Goal: Task Accomplishment & Management: Use online tool/utility

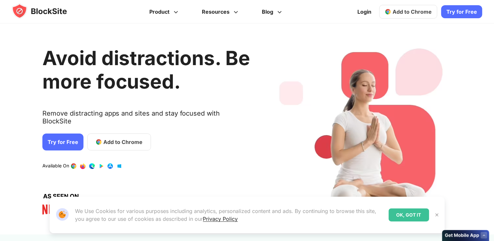
click at [399, 12] on span "Add to Chrome" at bounding box center [411, 11] width 39 height 7
click at [414, 14] on span "Add to Chrome" at bounding box center [411, 11] width 39 height 7
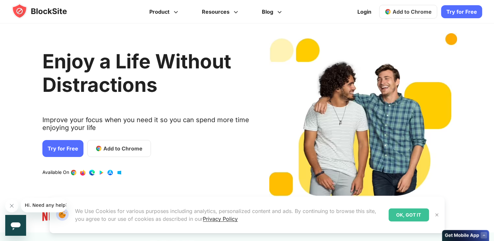
click at [121, 148] on span "Add to Chrome" at bounding box center [122, 149] width 39 height 8
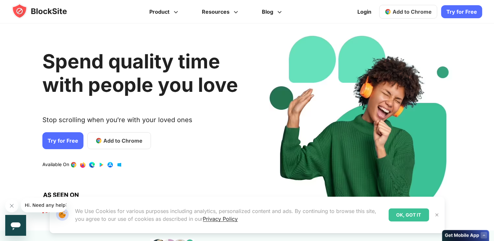
click at [439, 211] on button at bounding box center [437, 215] width 8 height 8
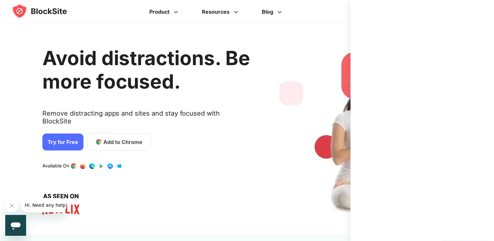
click at [325, 43] on div "1 / 4" at bounding box center [363, 129] width 188 height 192
